Goal: Information Seeking & Learning: Learn about a topic

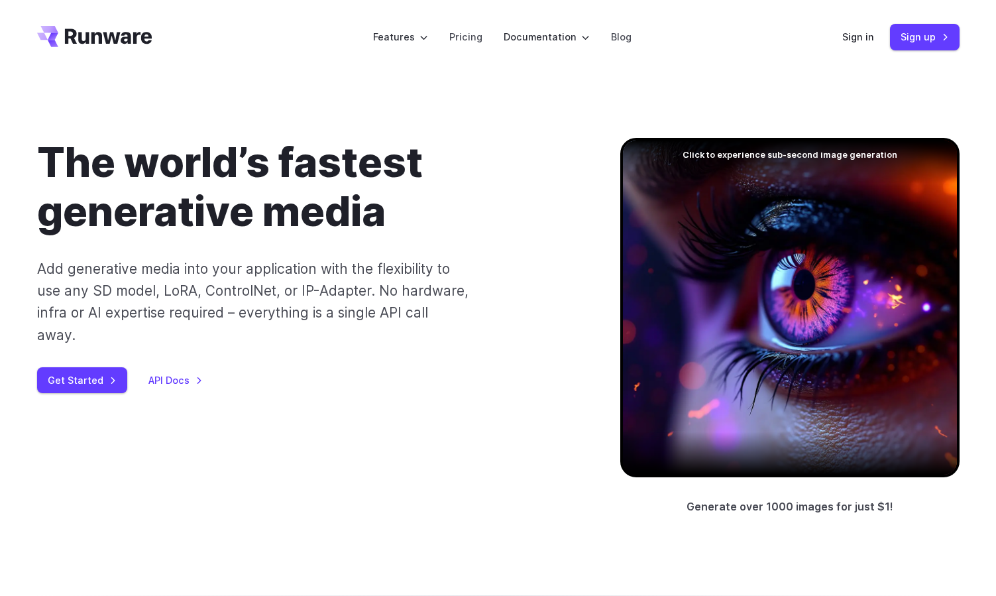
click at [436, 315] on p "Add generative media into your application with the flexibility to use any SD m…" at bounding box center [253, 302] width 433 height 88
click at [317, 198] on h1 "The world’s fastest generative media" at bounding box center [307, 187] width 541 height 99
click at [331, 187] on h1 "The world’s fastest generative media" at bounding box center [307, 187] width 541 height 99
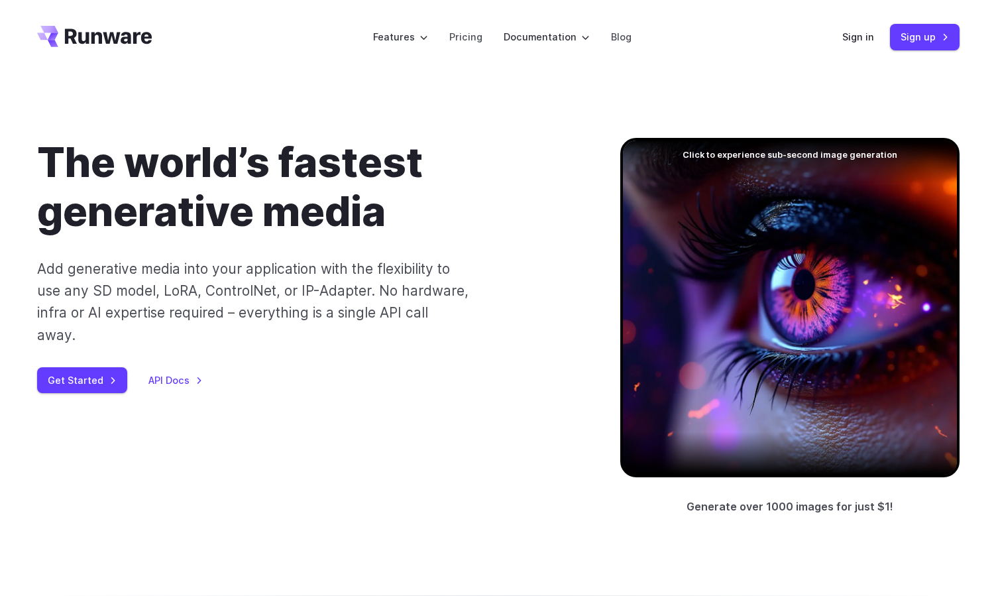
click at [389, 188] on h1 "The world’s fastest generative media" at bounding box center [307, 187] width 541 height 99
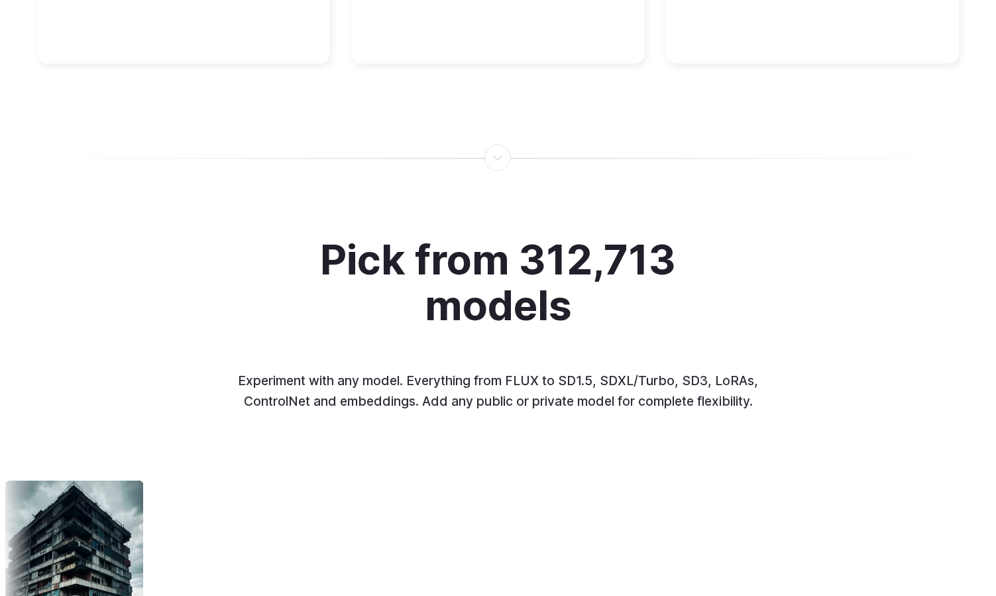
scroll to position [1875, 0]
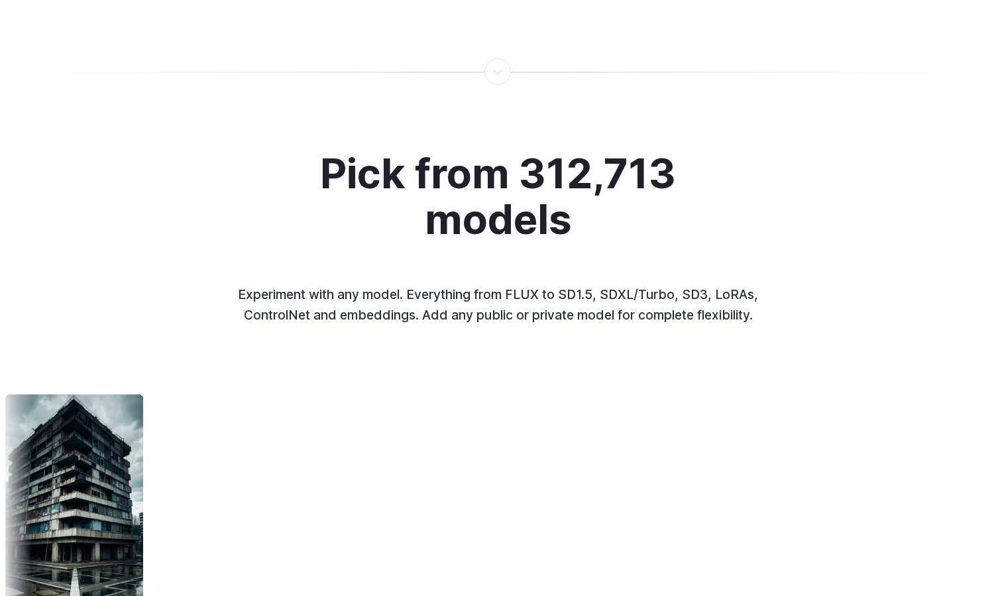
click at [469, 176] on h2 "Pick from 312,713 models" at bounding box center [498, 196] width 441 height 91
click at [531, 182] on h2 "Pick from 312,713 models" at bounding box center [498, 196] width 441 height 91
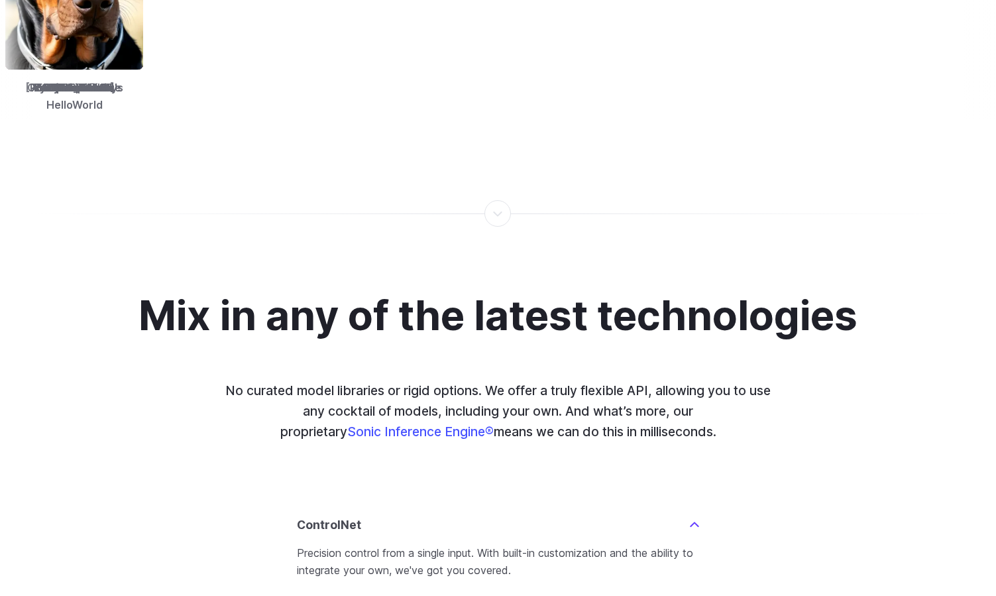
scroll to position [2748, 0]
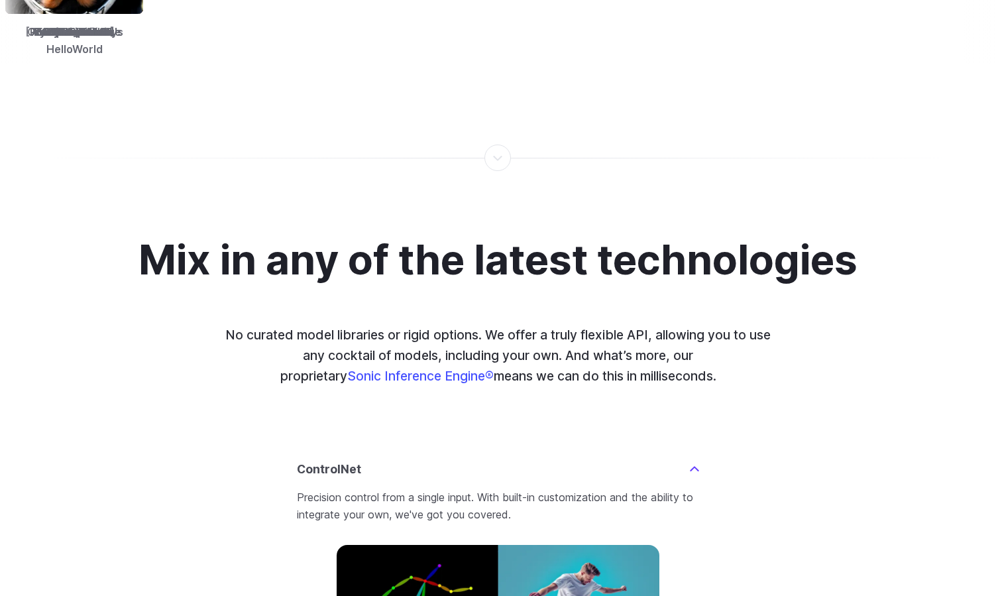
click at [502, 262] on h2 "Mix in any of the latest technologies" at bounding box center [498, 259] width 719 height 45
click at [544, 260] on h2 "Mix in any of the latest technologies" at bounding box center [498, 259] width 719 height 45
